Goal: Register for event/course

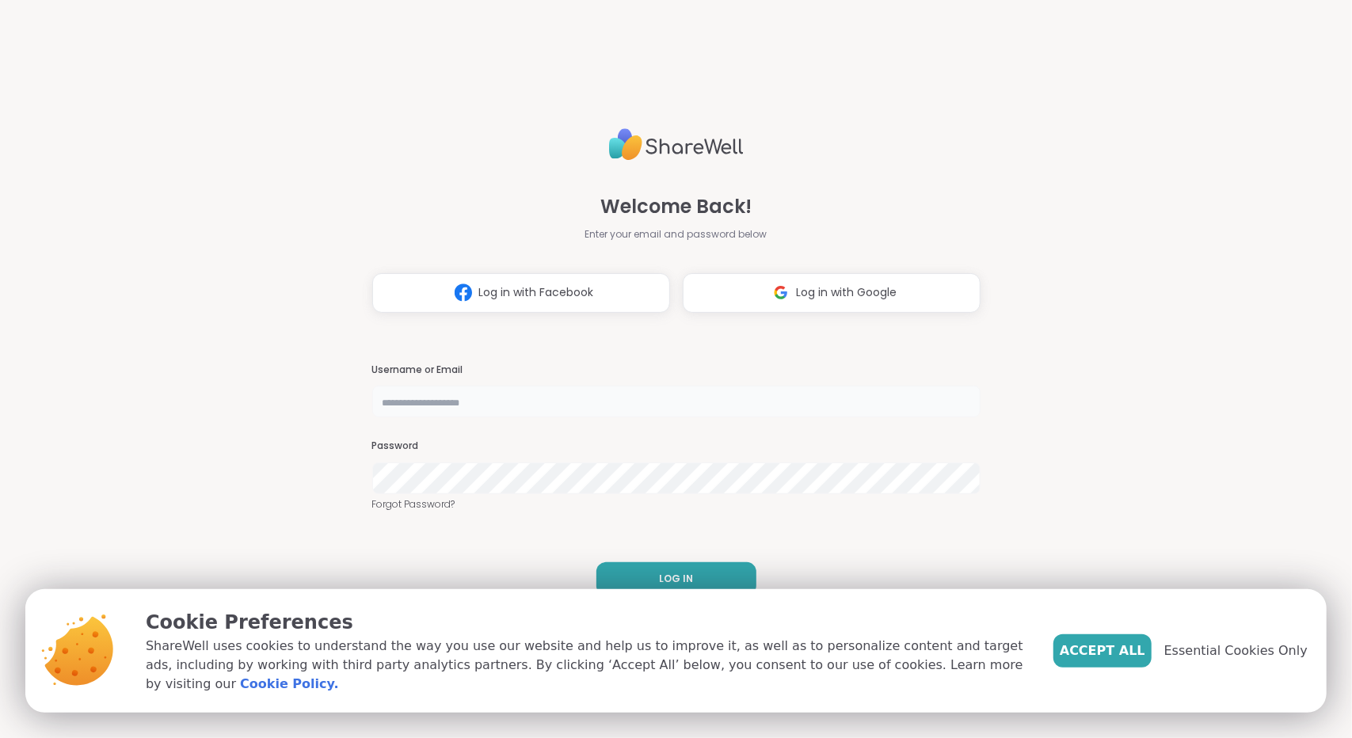
type input "**********"
click at [666, 577] on span "LOG IN" at bounding box center [676, 579] width 34 height 14
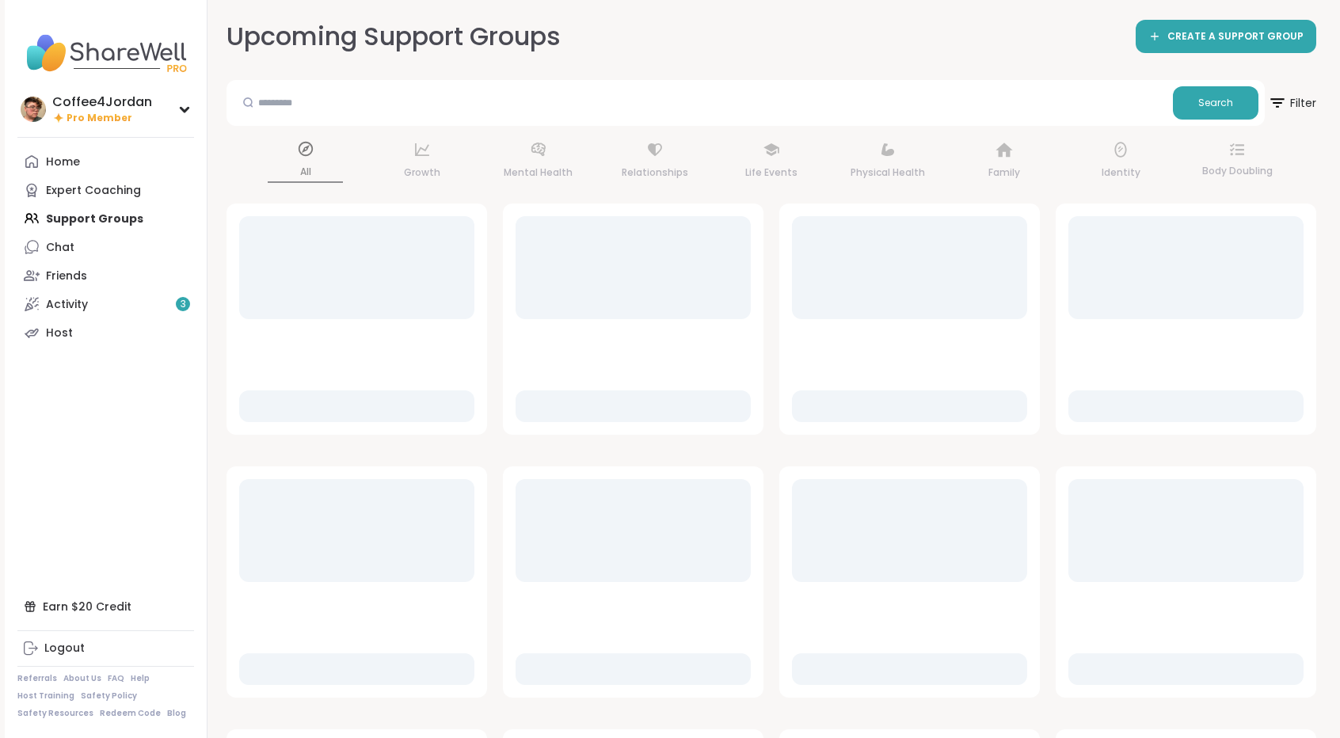
click at [1147, 661] on div at bounding box center [1185, 669] width 235 height 32
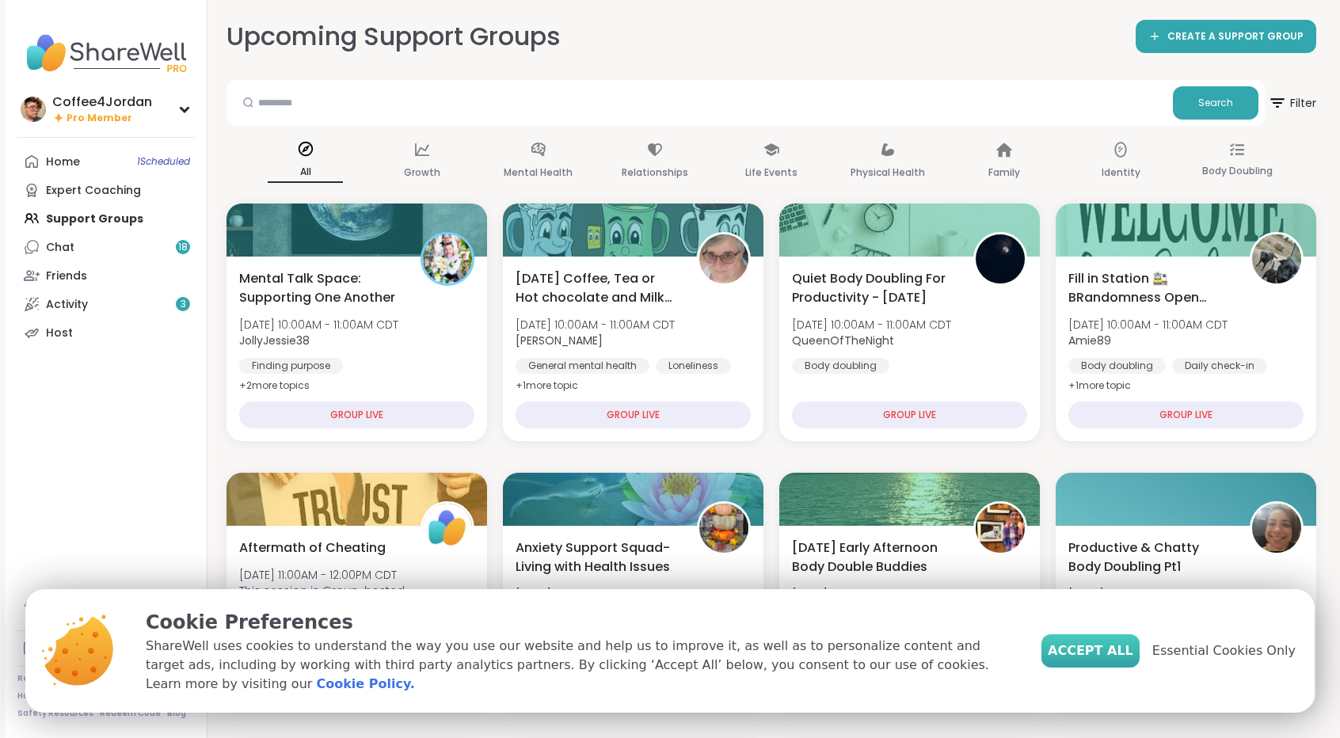
click at [1129, 660] on span "Accept All" at bounding box center [1091, 650] width 86 height 19
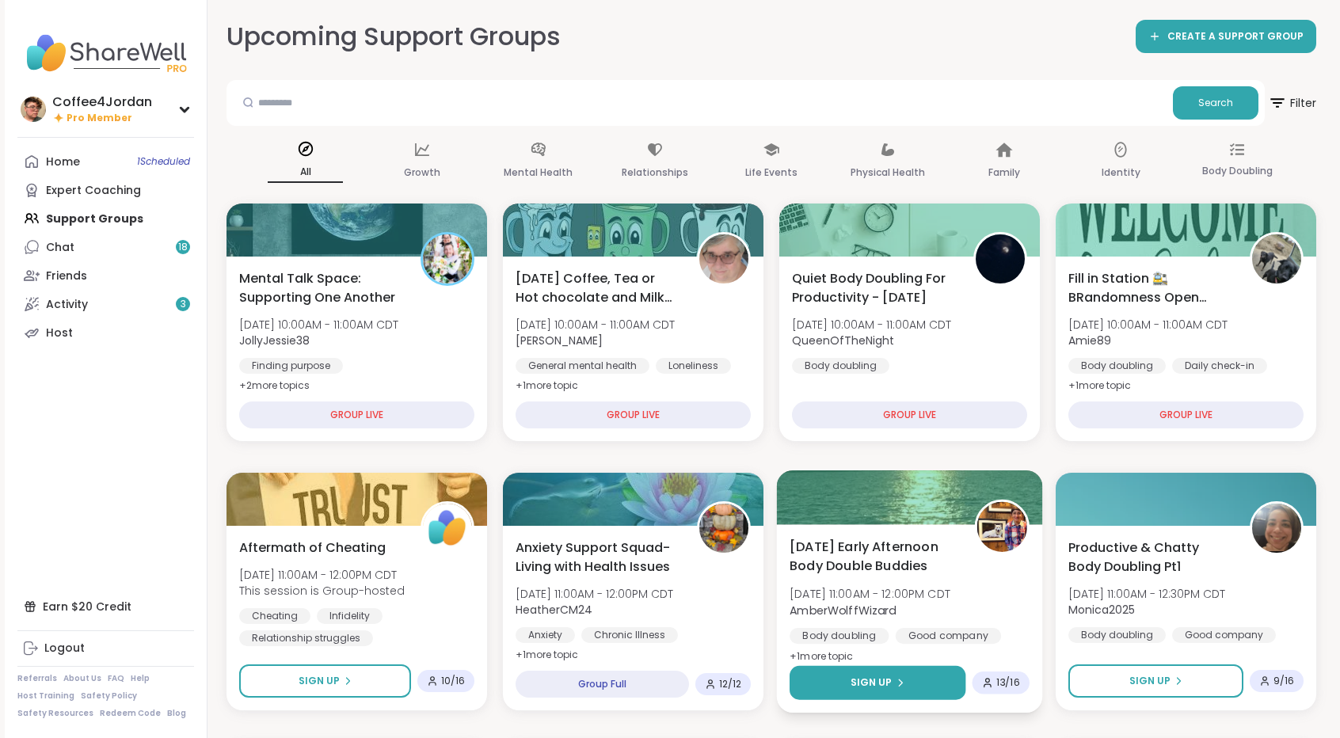
click at [919, 683] on button "Sign Up" at bounding box center [878, 683] width 176 height 34
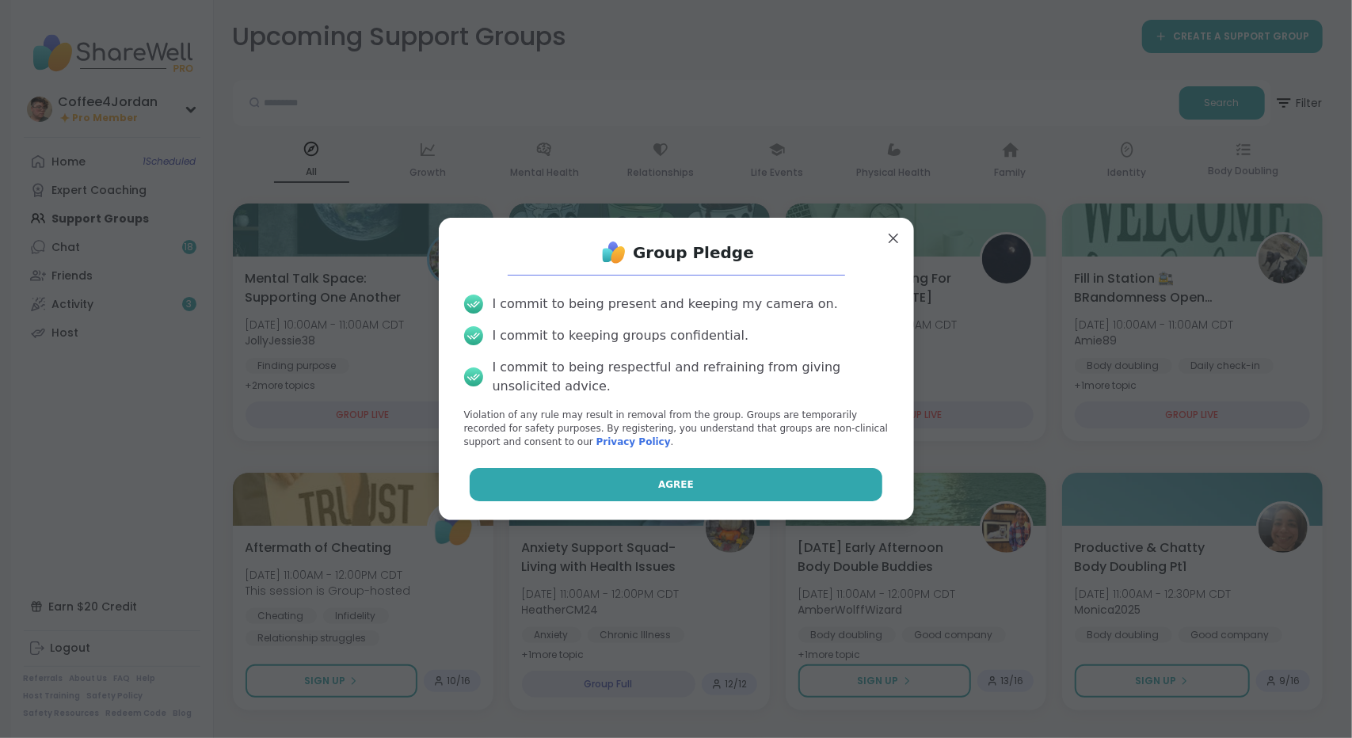
click at [797, 484] on button "Agree" at bounding box center [676, 484] width 413 height 33
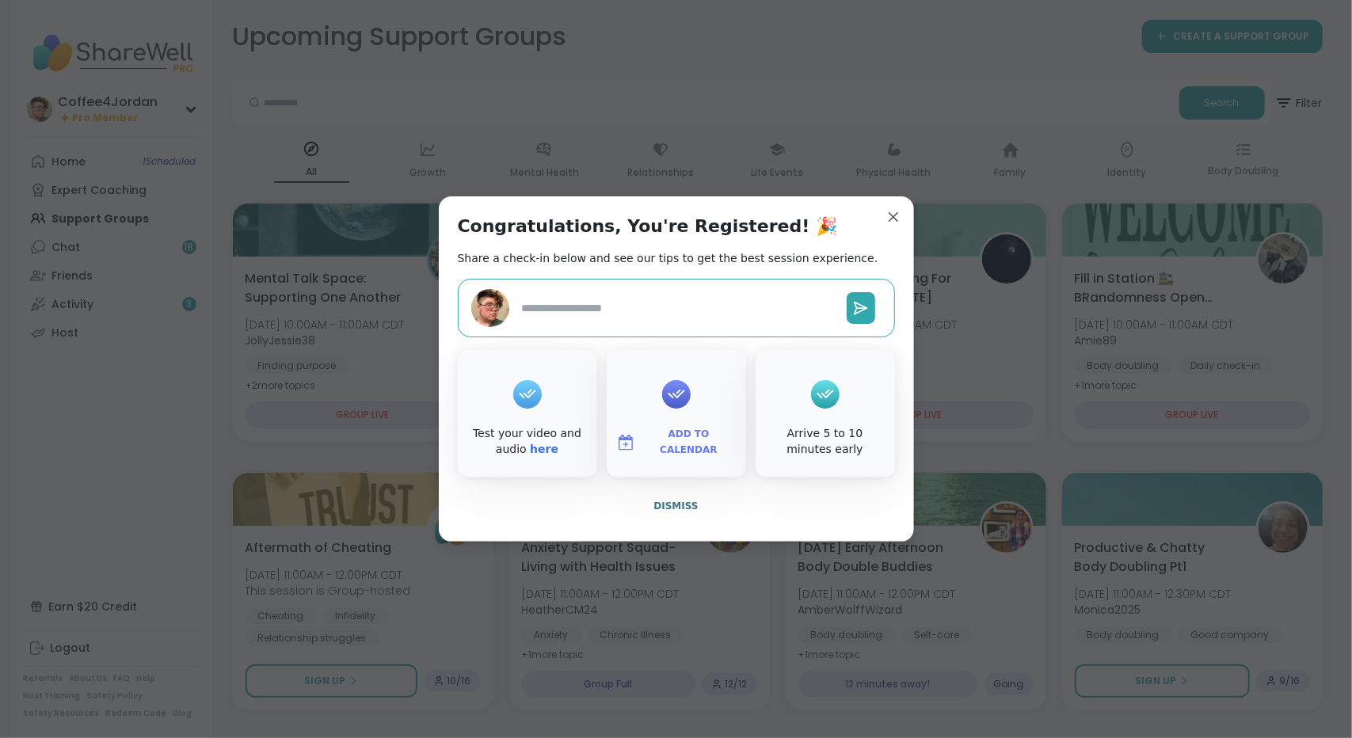
type textarea "*"
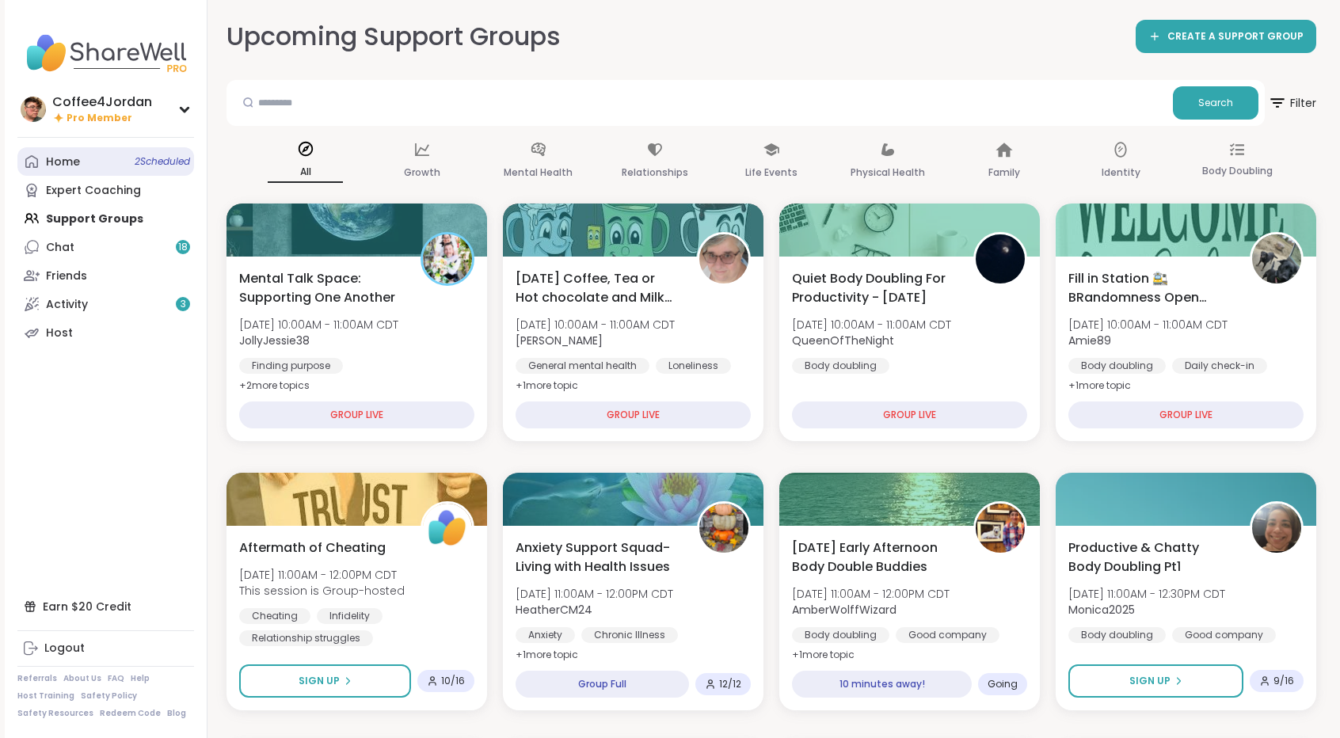
click at [78, 167] on div "Home 2 Scheduled" at bounding box center [63, 162] width 34 height 16
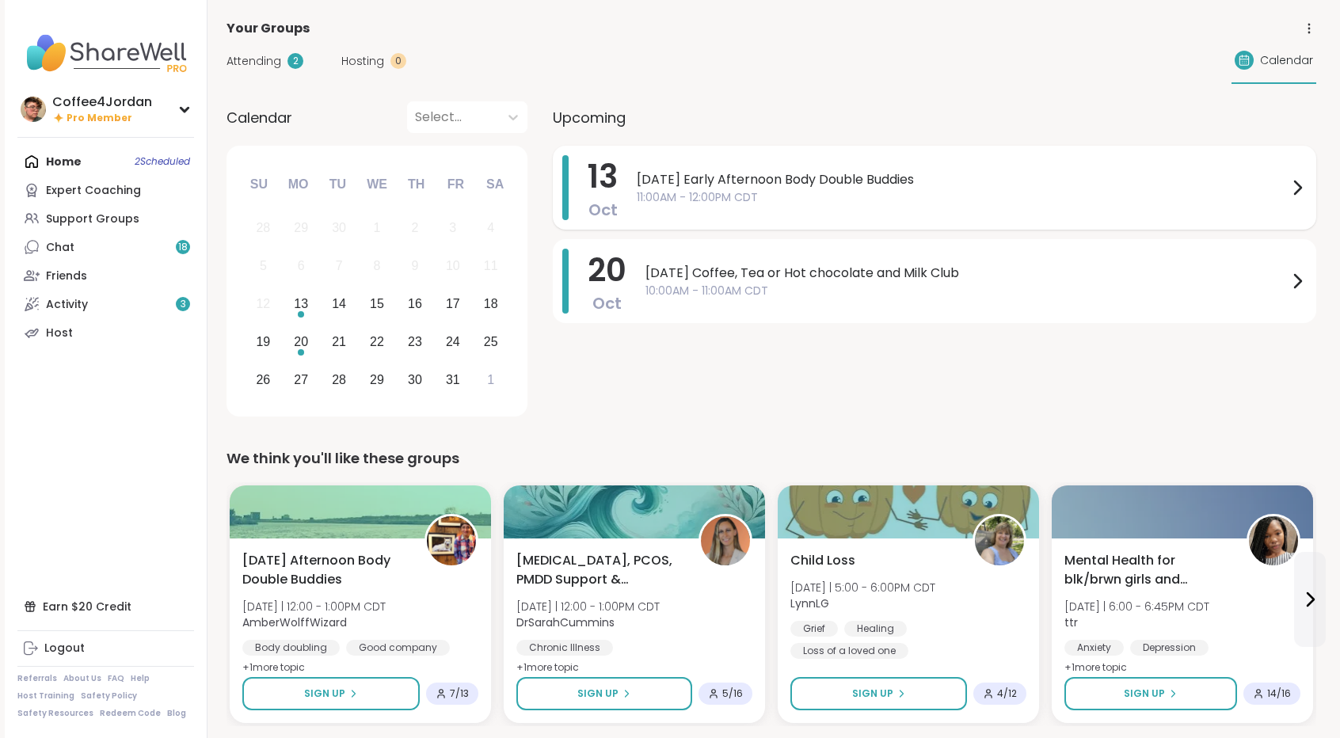
click at [752, 167] on div "[DATE] Early Afternoon Body Double Buddies 11:00AM - 12:00PM CDT" at bounding box center [972, 187] width 670 height 65
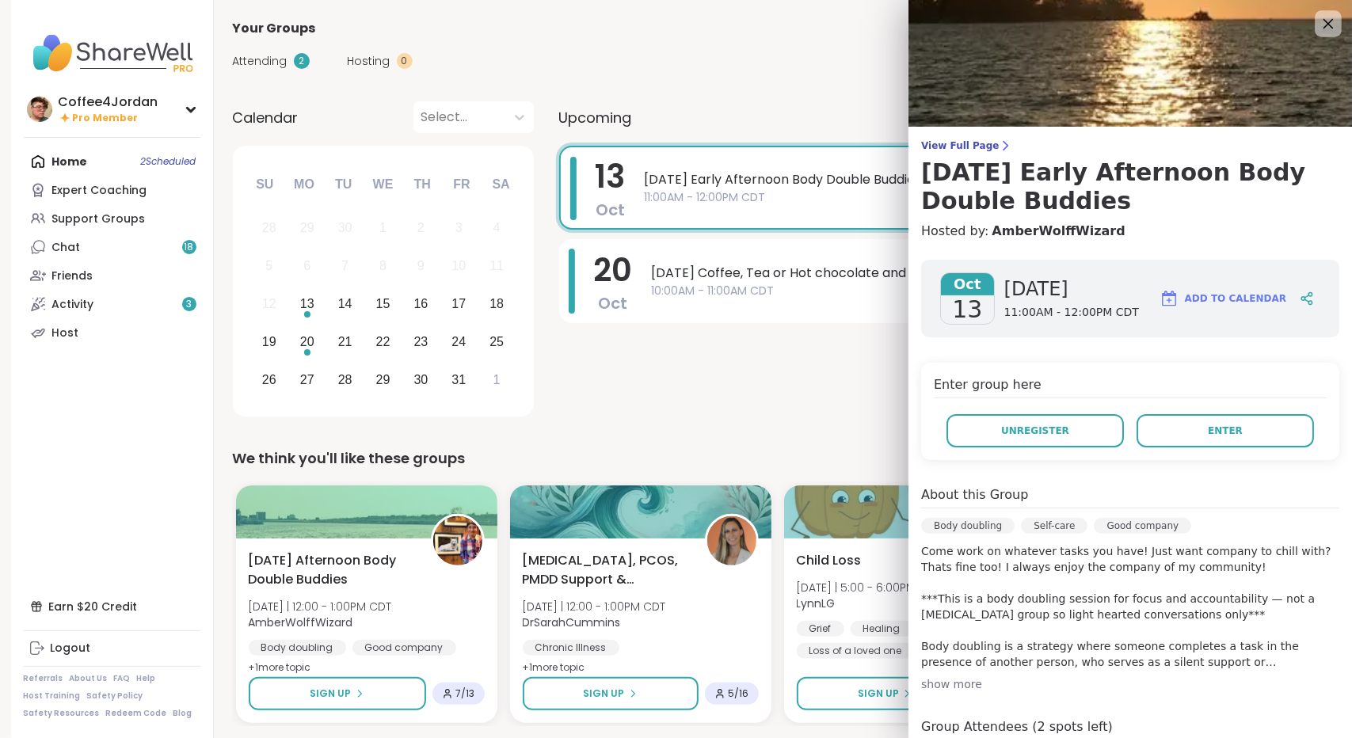
click at [1318, 31] on icon at bounding box center [1328, 23] width 20 height 20
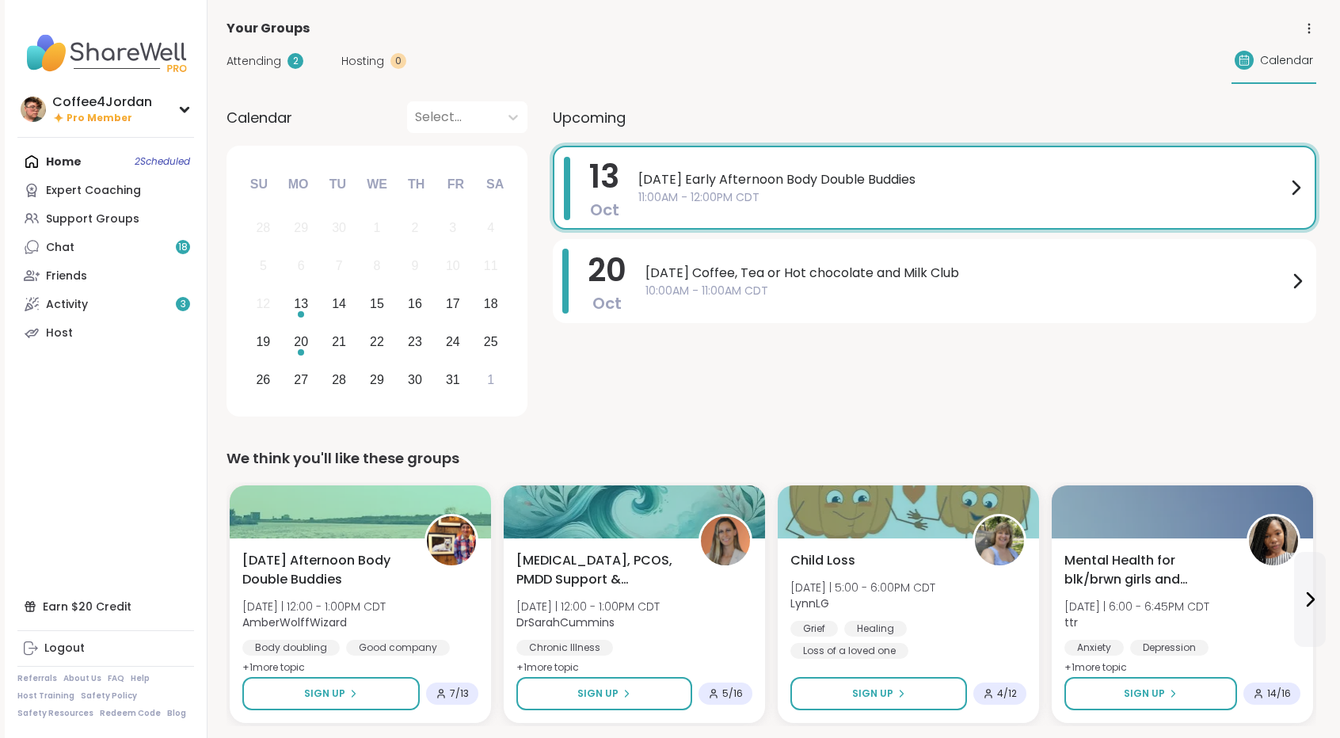
click at [833, 177] on span "[DATE] Early Afternoon Body Double Buddies" at bounding box center [962, 179] width 648 height 19
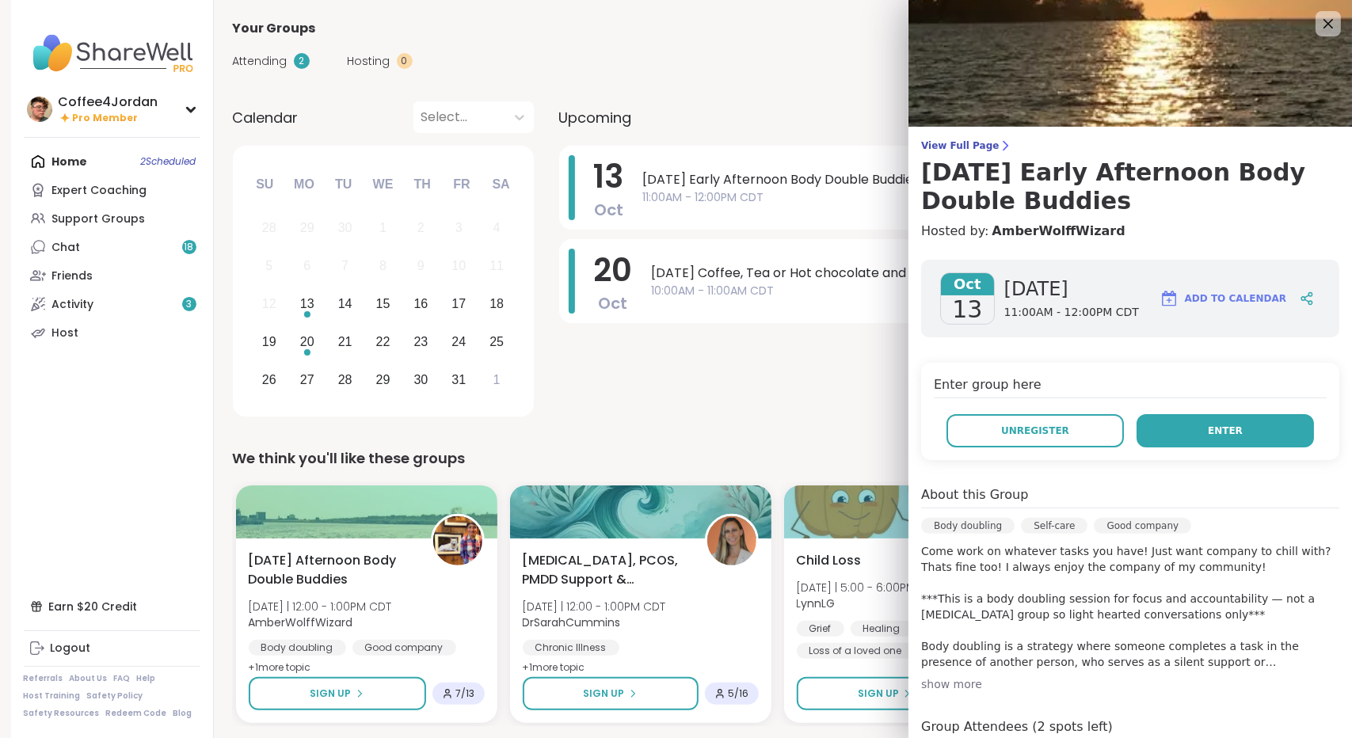
click at [1251, 437] on button "Enter" at bounding box center [1224, 430] width 177 height 33
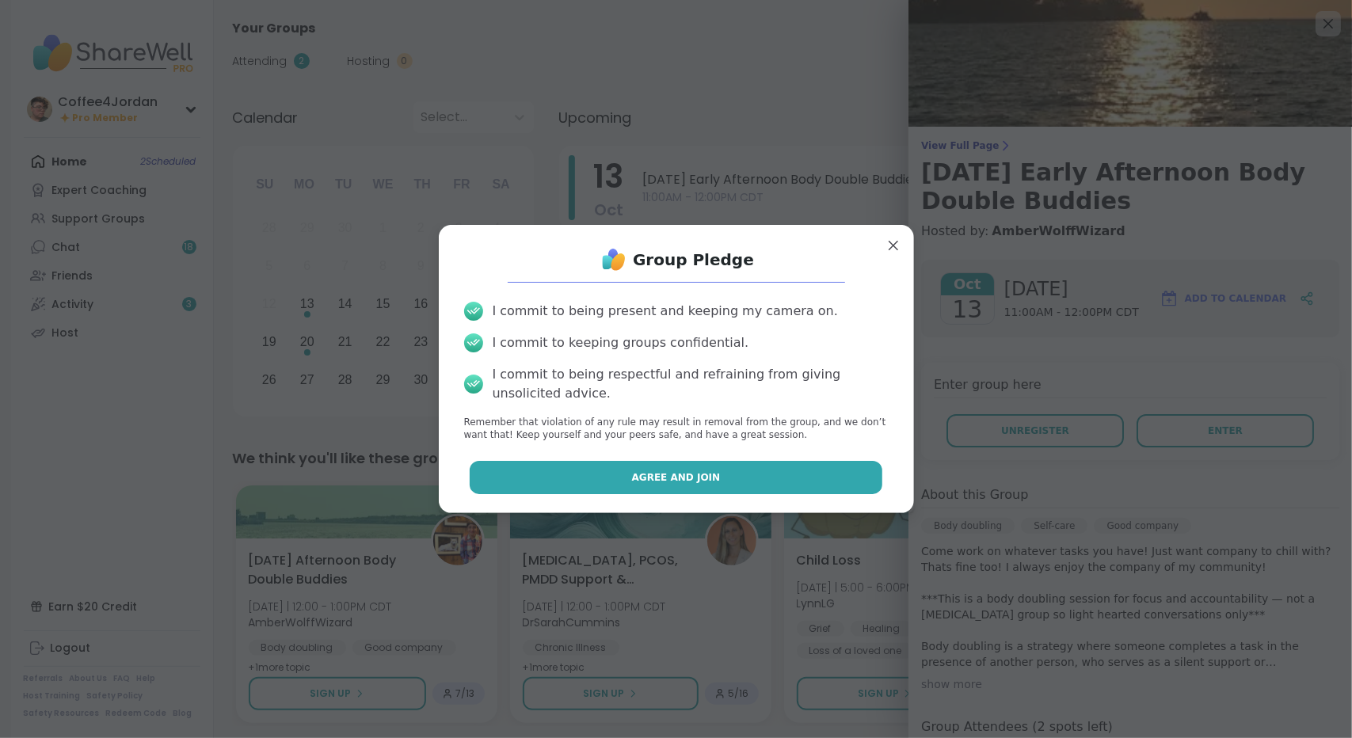
click at [842, 473] on button "Agree and Join" at bounding box center [676, 477] width 413 height 33
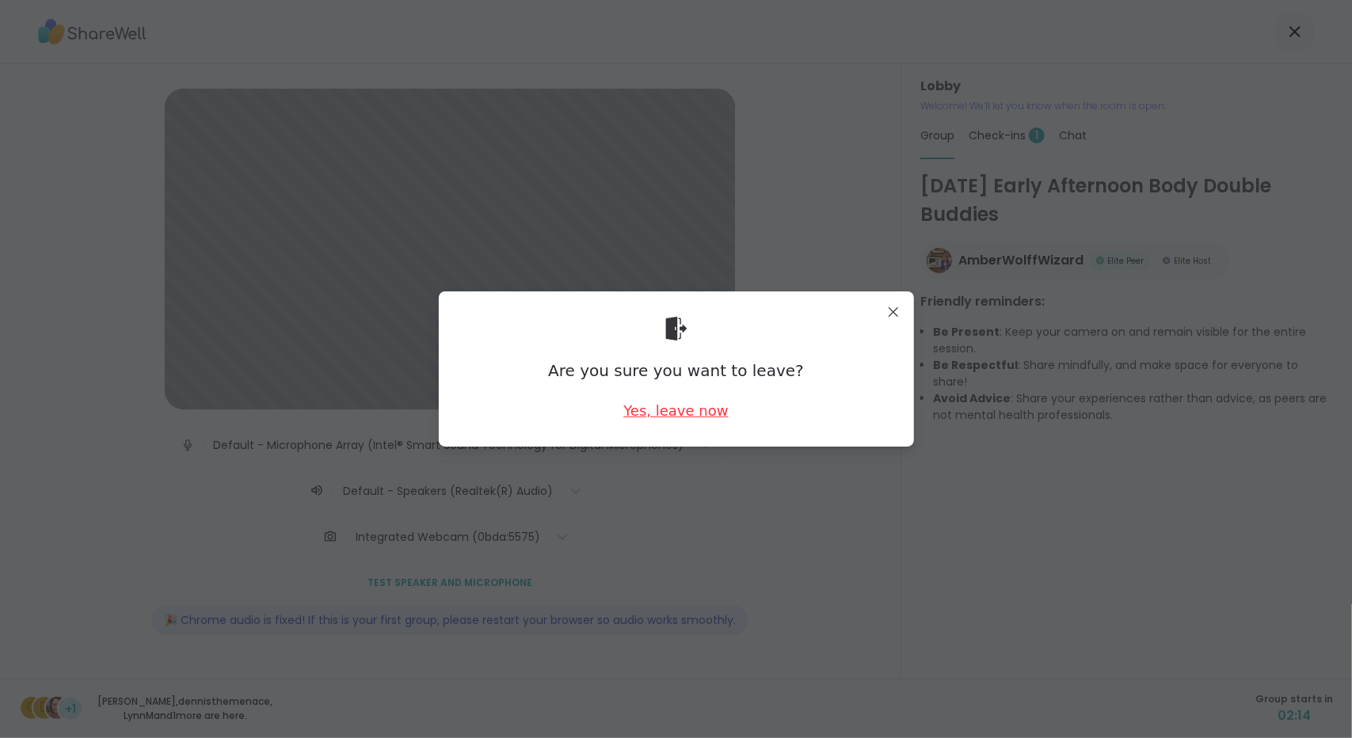
click at [704, 419] on div "Yes, leave now" at bounding box center [675, 411] width 105 height 20
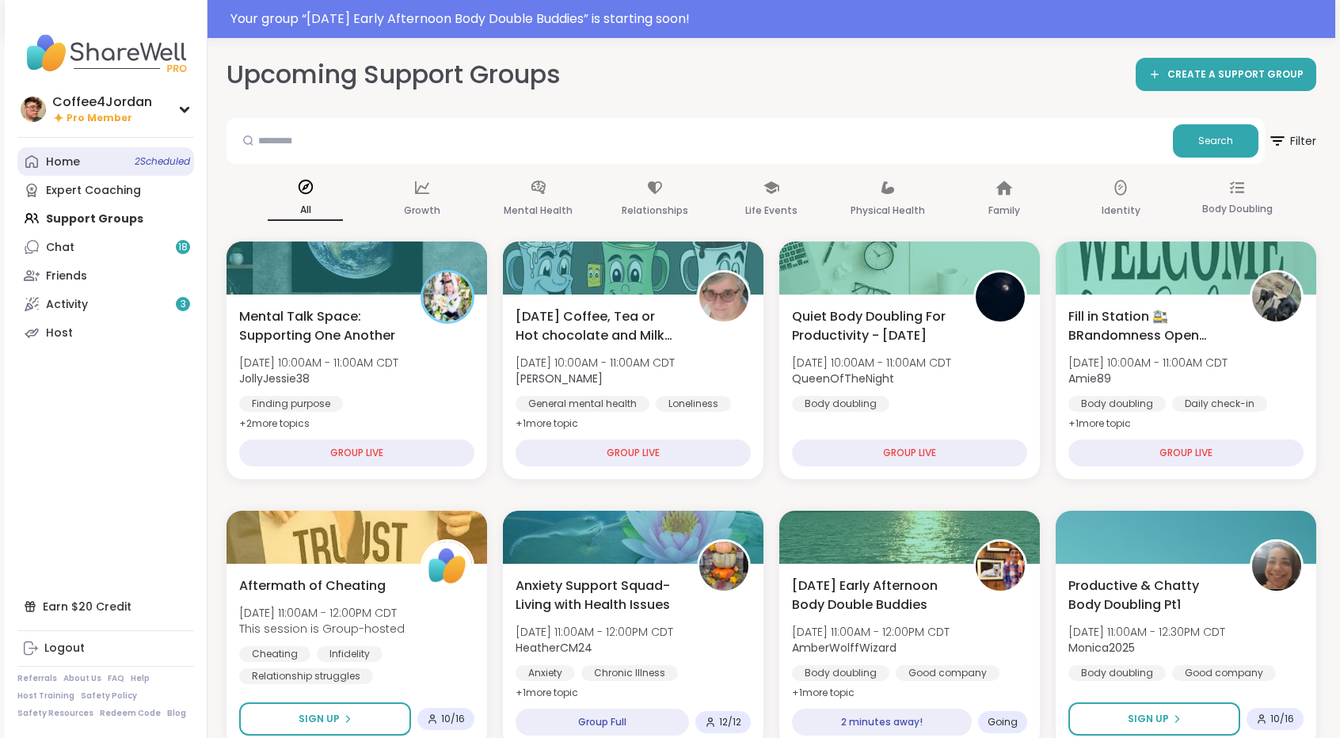
click at [184, 164] on span "2 Scheduled" at bounding box center [162, 161] width 55 height 13
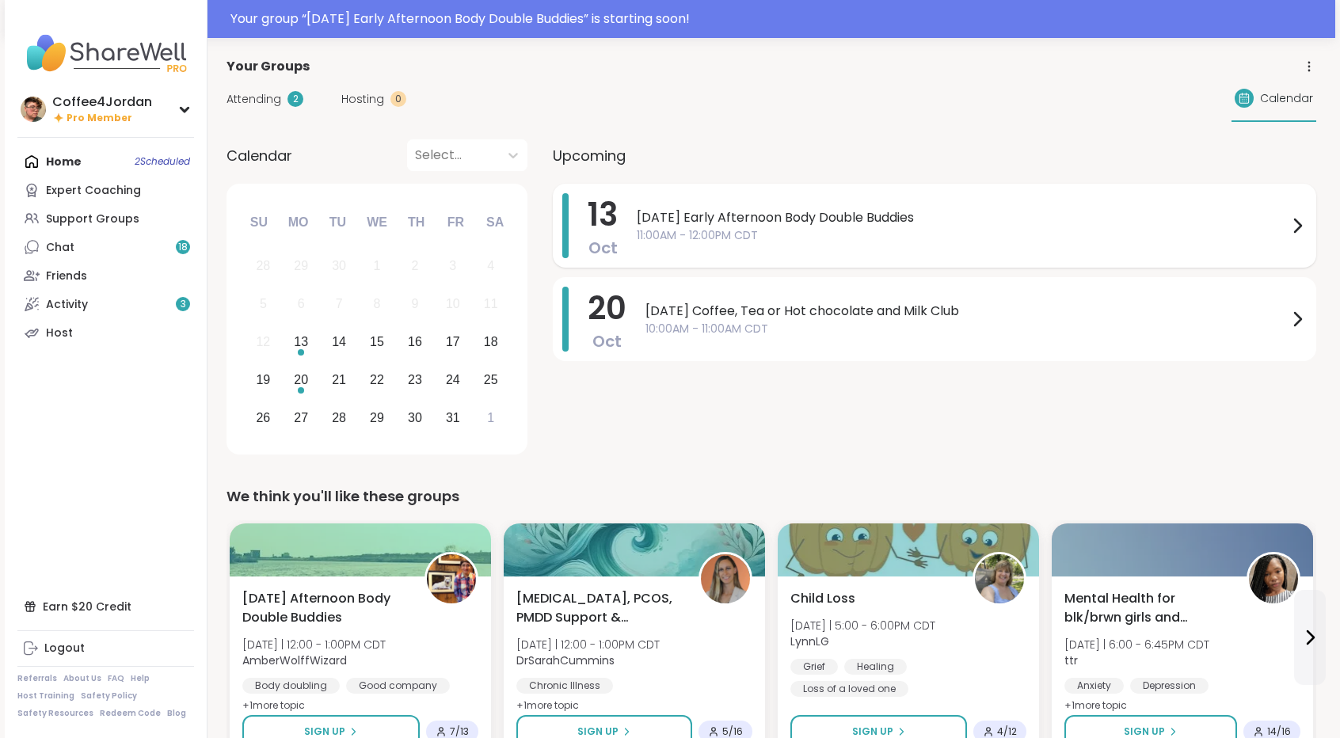
click at [947, 242] on span "11:00AM - 12:00PM CDT" at bounding box center [962, 235] width 651 height 17
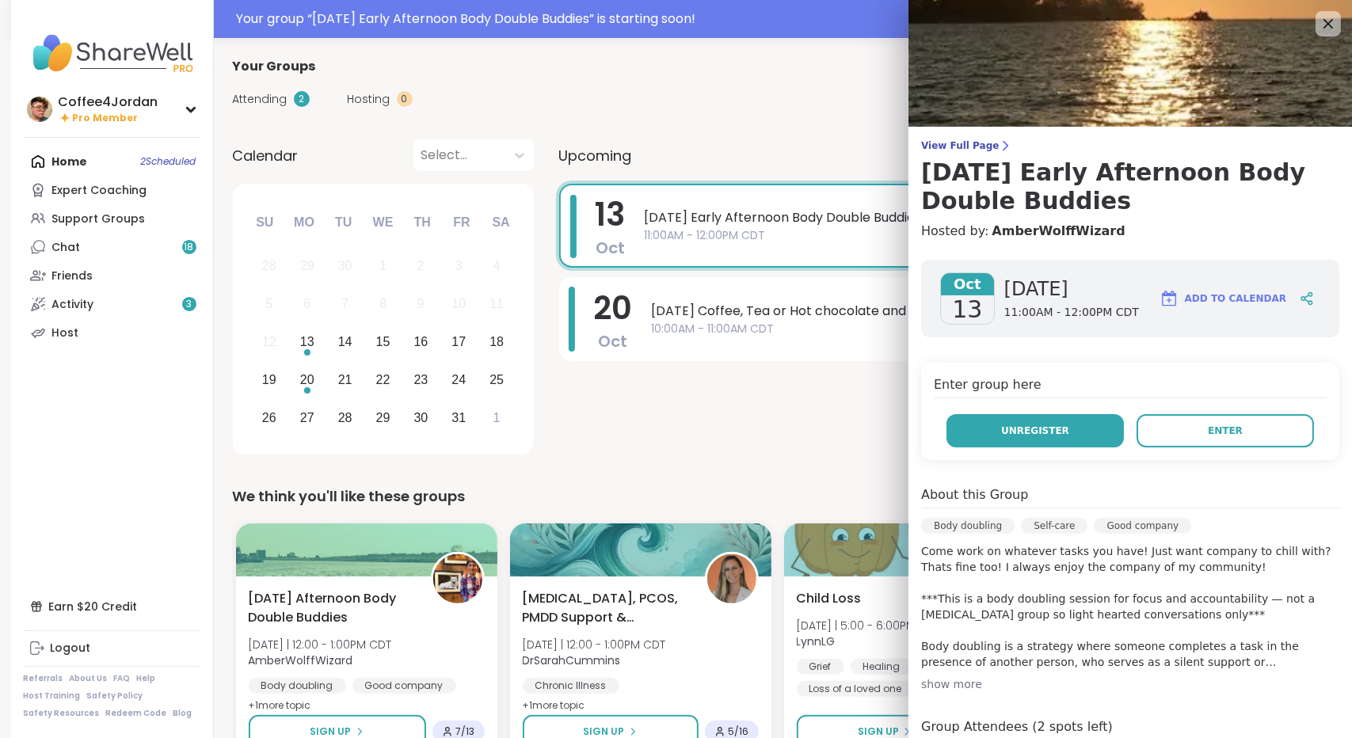
click at [1029, 417] on button "Unregister" at bounding box center [1034, 430] width 177 height 33
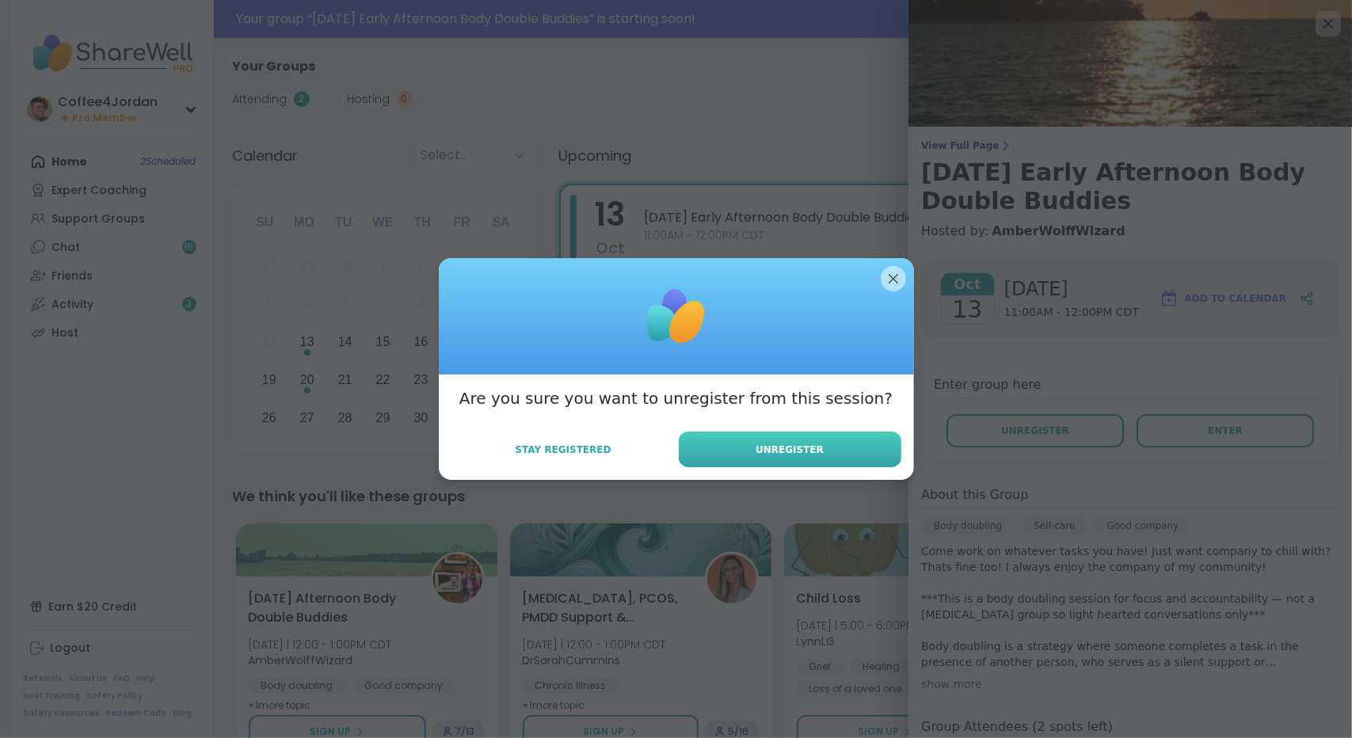
click at [803, 444] on span "Unregister" at bounding box center [789, 450] width 68 height 14
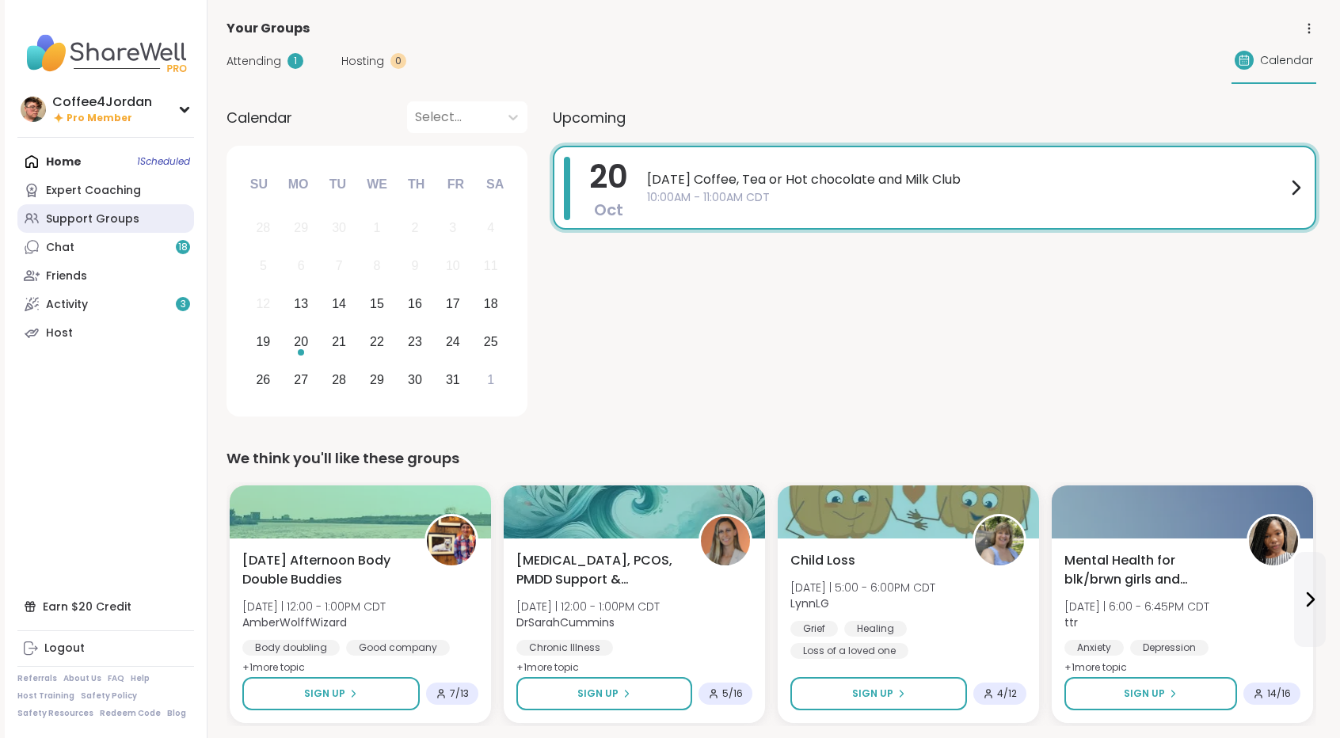
click at [112, 225] on div "Support Groups" at bounding box center [92, 219] width 93 height 16
